Goal: Task Accomplishment & Management: Manage account settings

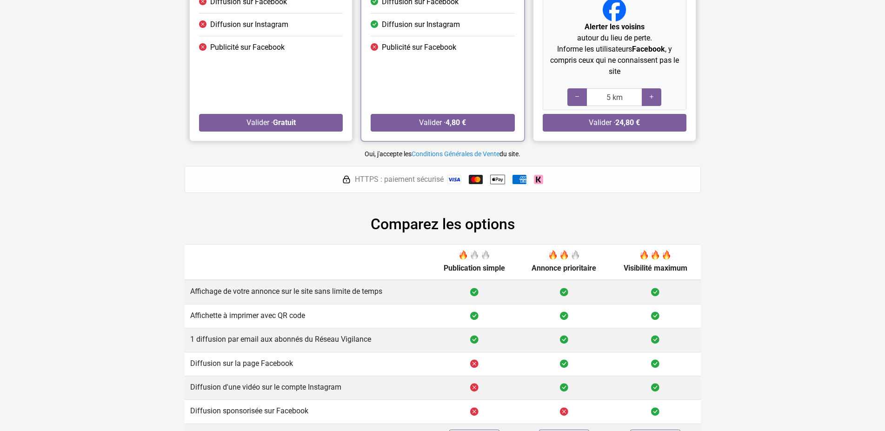
scroll to position [255, 0]
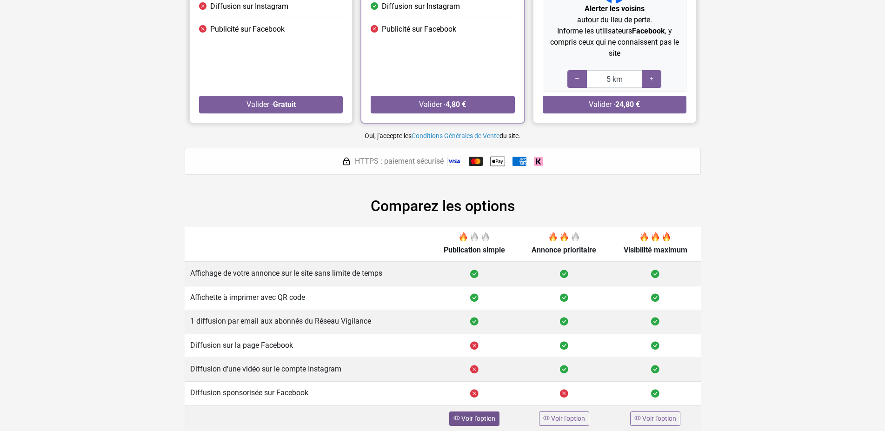
click at [477, 413] on div "Voir l'option" at bounding box center [474, 419] width 50 height 14
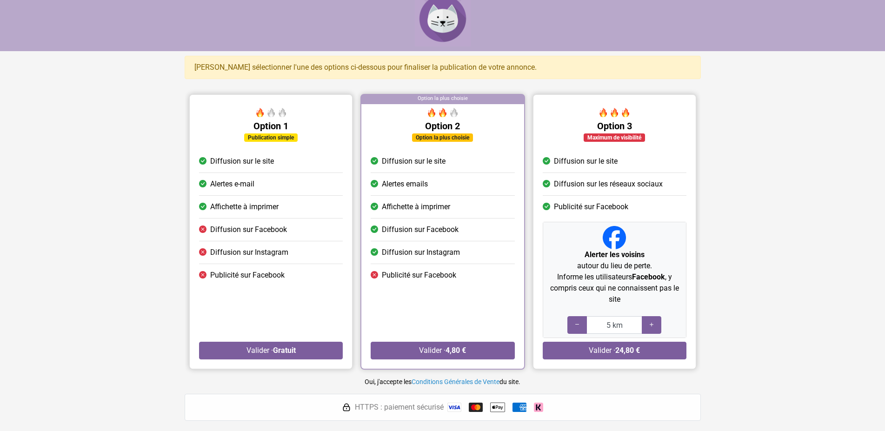
scroll to position [0, 0]
